Goal: Check status: Check status

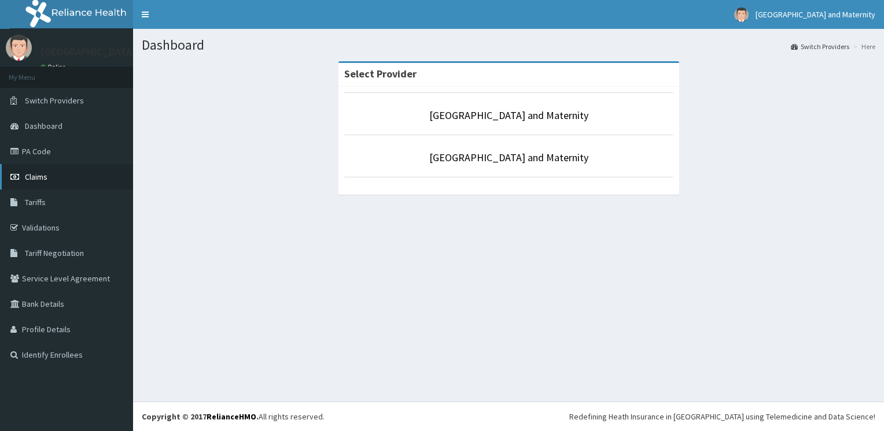
click at [50, 177] on link "Claims" at bounding box center [66, 176] width 133 height 25
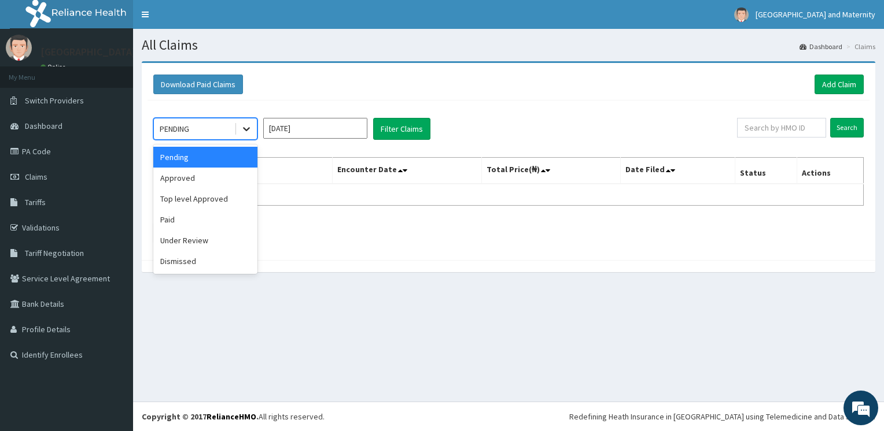
click at [247, 130] on icon at bounding box center [246, 130] width 7 height 4
click at [247, 129] on icon at bounding box center [246, 130] width 7 height 4
click at [238, 186] on div "Approved" at bounding box center [205, 178] width 104 height 21
click at [238, 186] on td "No Claims data at this time." at bounding box center [243, 195] width 179 height 22
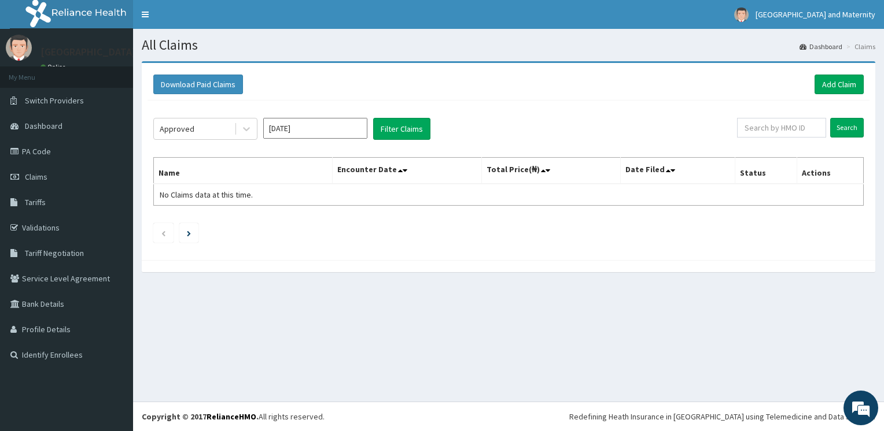
click at [299, 227] on ul at bounding box center [508, 233] width 710 height 20
click at [413, 129] on button "Filter Claims" at bounding box center [401, 129] width 57 height 22
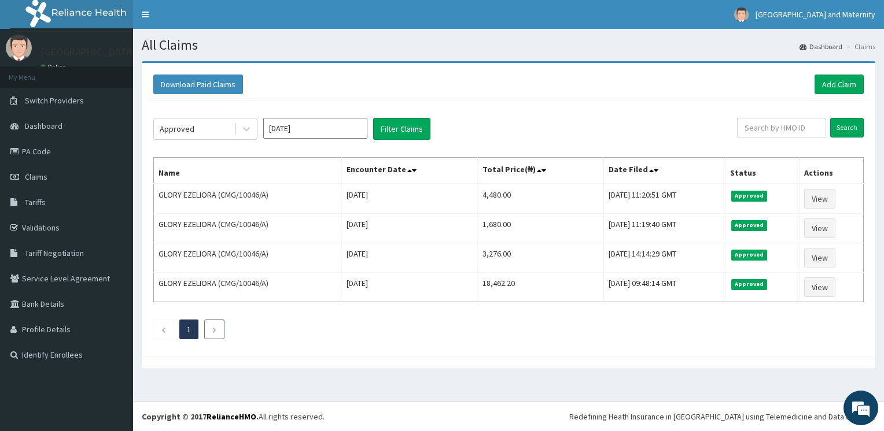
click at [216, 328] on li at bounding box center [214, 330] width 20 height 20
click at [419, 133] on button "Filter Claims" at bounding box center [401, 129] width 57 height 22
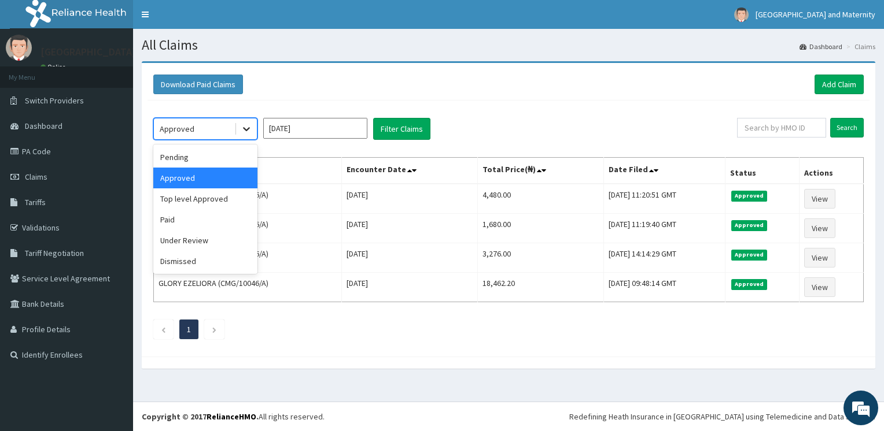
click at [248, 132] on icon at bounding box center [247, 129] width 12 height 12
click at [242, 242] on div "Under Review" at bounding box center [205, 240] width 104 height 21
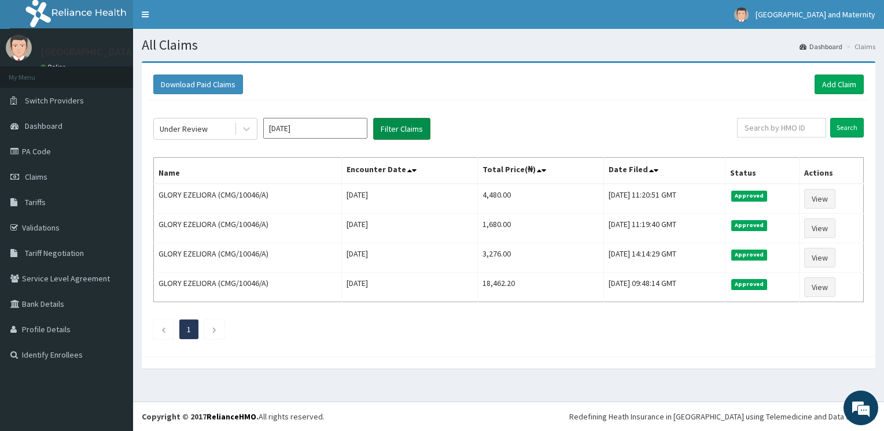
click at [393, 129] on button "Filter Claims" at bounding box center [401, 129] width 57 height 22
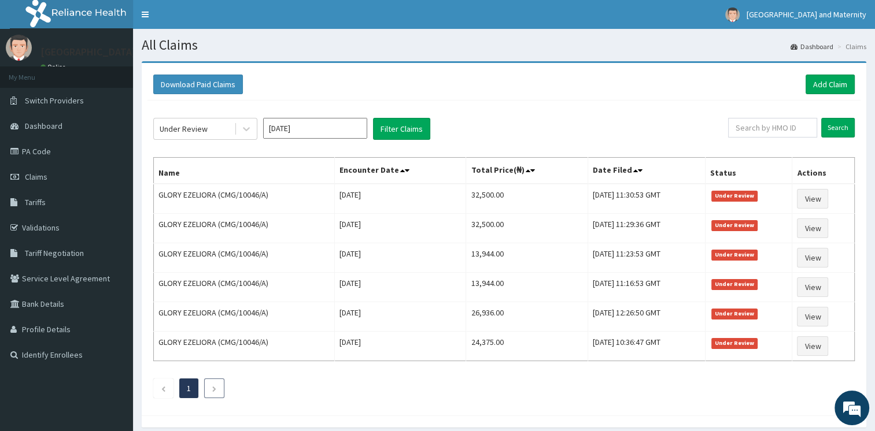
click at [213, 390] on link "Next page" at bounding box center [214, 388] width 5 height 10
click at [162, 388] on icon "Previous page" at bounding box center [163, 389] width 5 height 7
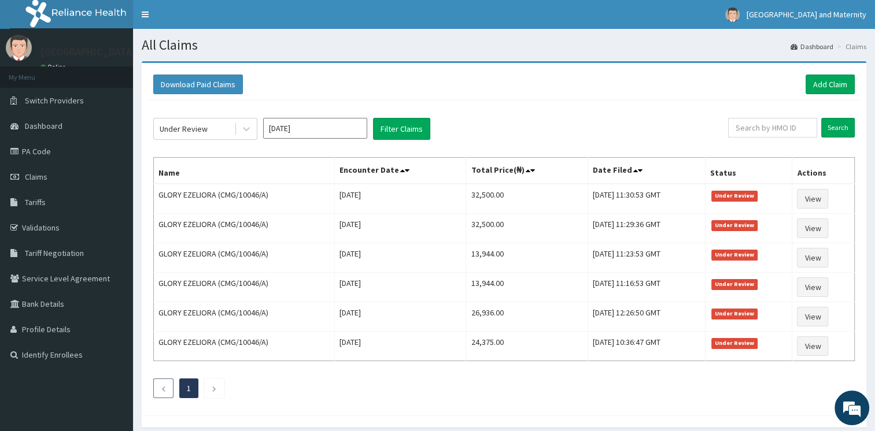
click at [162, 388] on icon "Previous page" at bounding box center [163, 389] width 5 height 7
click at [215, 386] on icon "Next page" at bounding box center [214, 389] width 5 height 7
click at [252, 131] on icon at bounding box center [247, 129] width 12 height 12
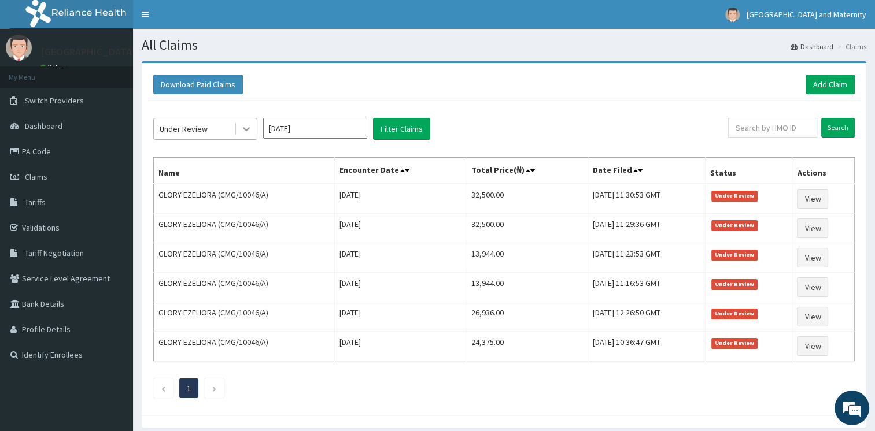
click at [252, 131] on icon at bounding box center [247, 129] width 12 height 12
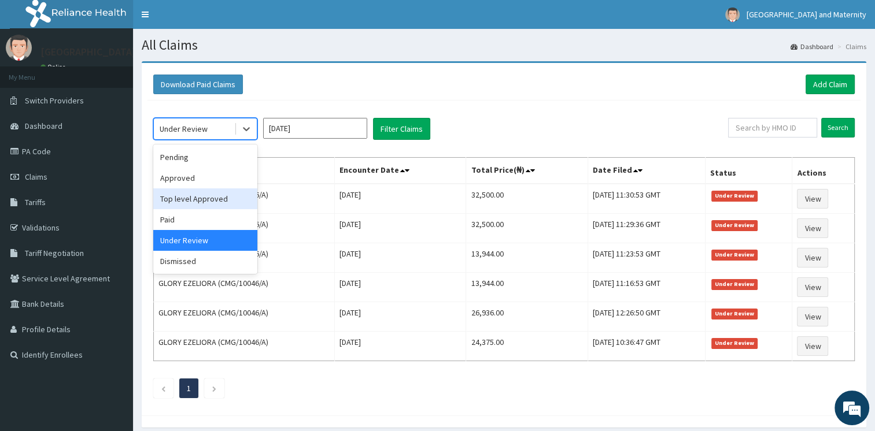
click at [235, 196] on div "Top level Approved" at bounding box center [205, 199] width 104 height 21
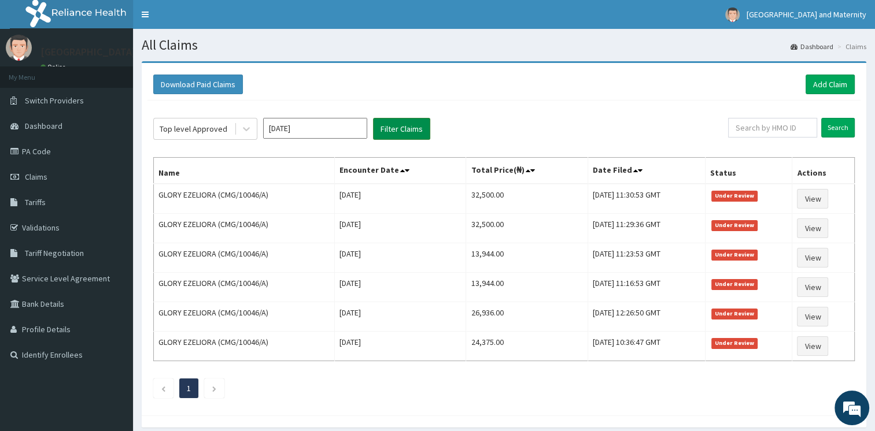
click at [424, 129] on button "Filter Claims" at bounding box center [401, 129] width 57 height 22
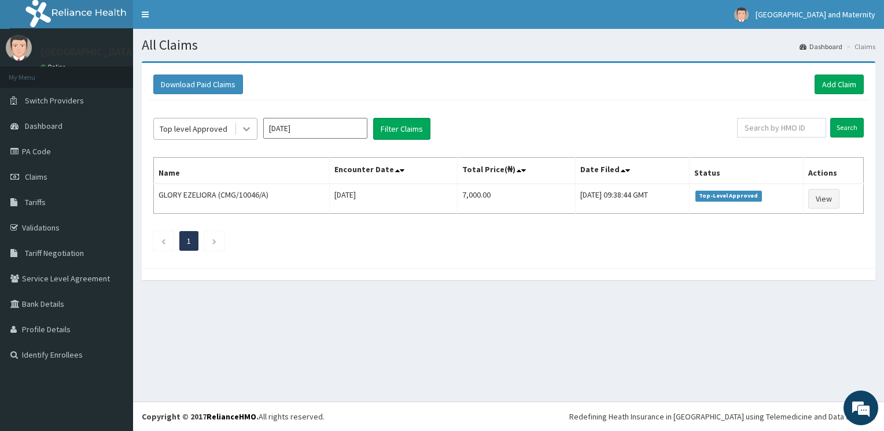
click at [247, 128] on icon at bounding box center [247, 129] width 12 height 12
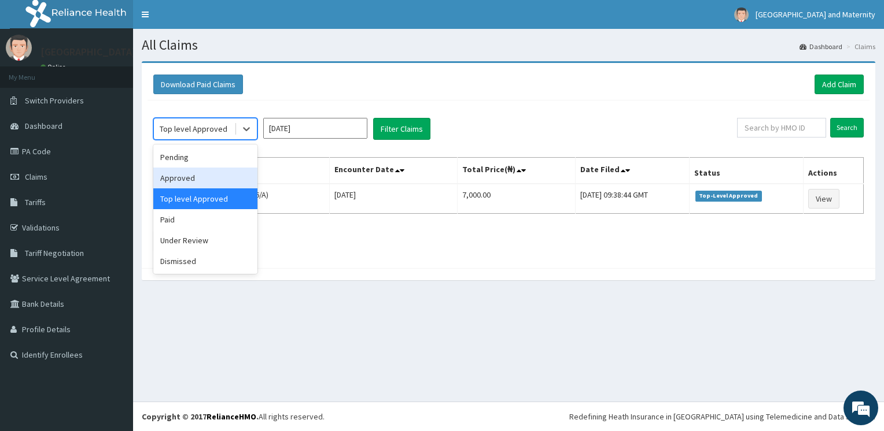
click at [226, 182] on div "Approved" at bounding box center [205, 178] width 104 height 21
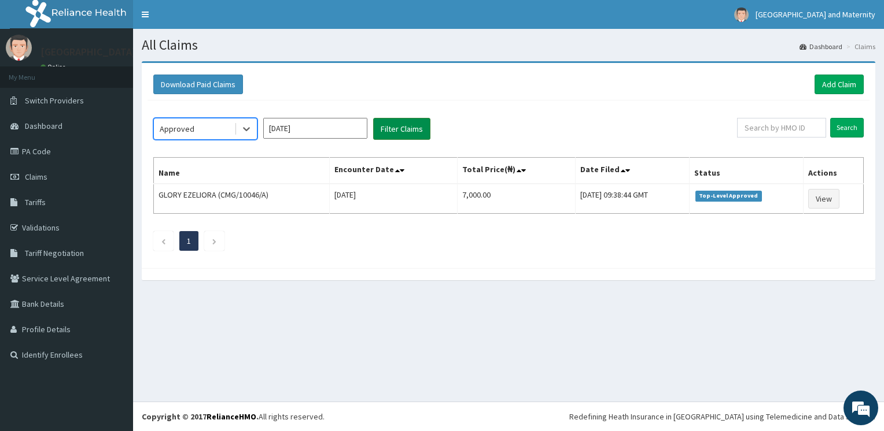
click at [421, 123] on button "Filter Claims" at bounding box center [401, 129] width 57 height 22
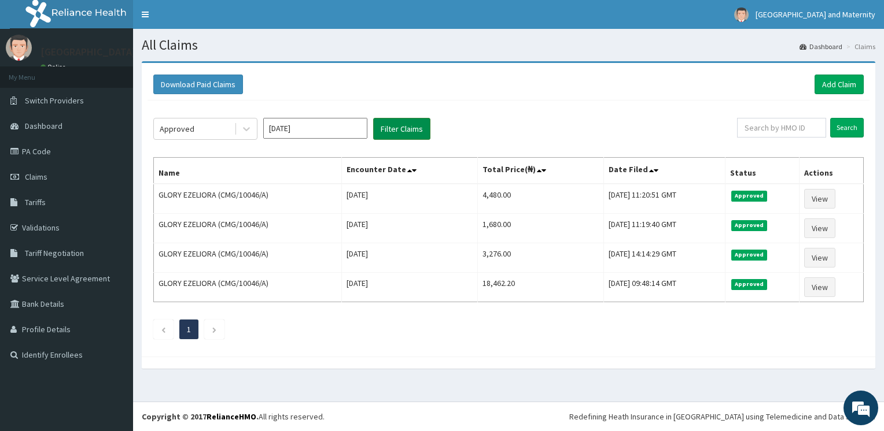
click at [421, 123] on button "Filter Claims" at bounding box center [401, 129] width 57 height 22
